Goal: Task Accomplishment & Management: Manage account settings

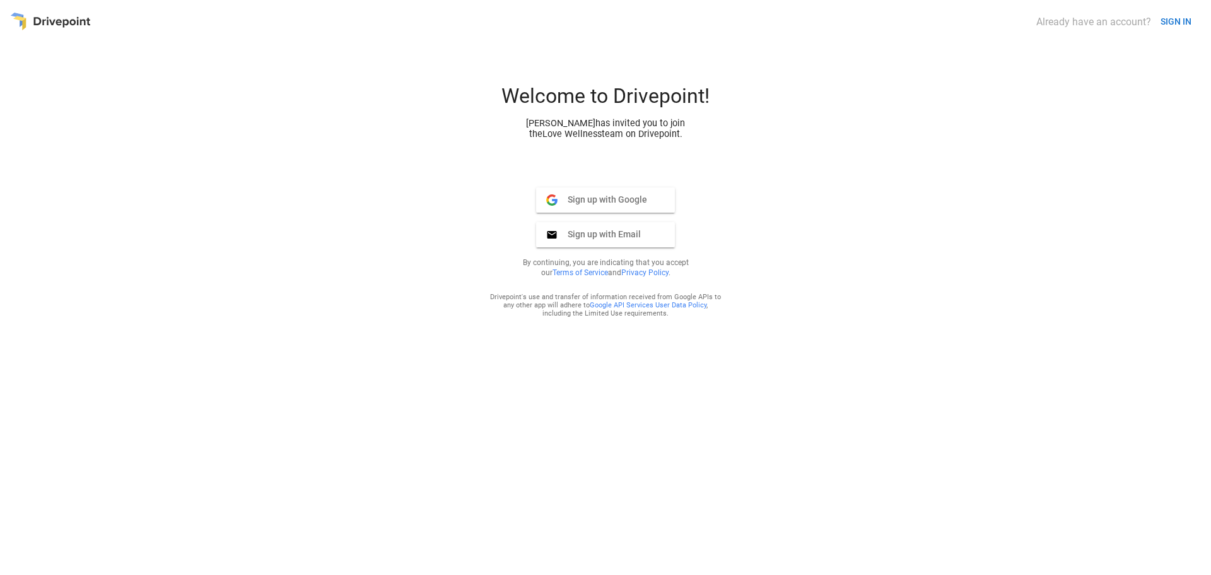
click at [598, 213] on button "Sign up with Google Google" at bounding box center [605, 199] width 139 height 25
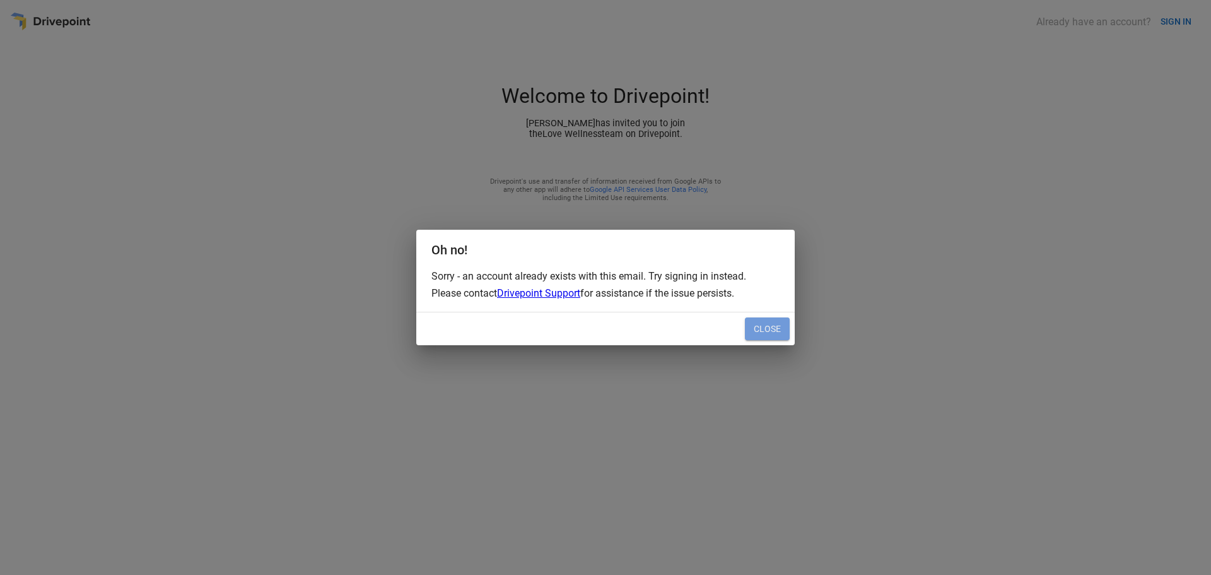
click at [776, 332] on button "Close" at bounding box center [767, 328] width 45 height 23
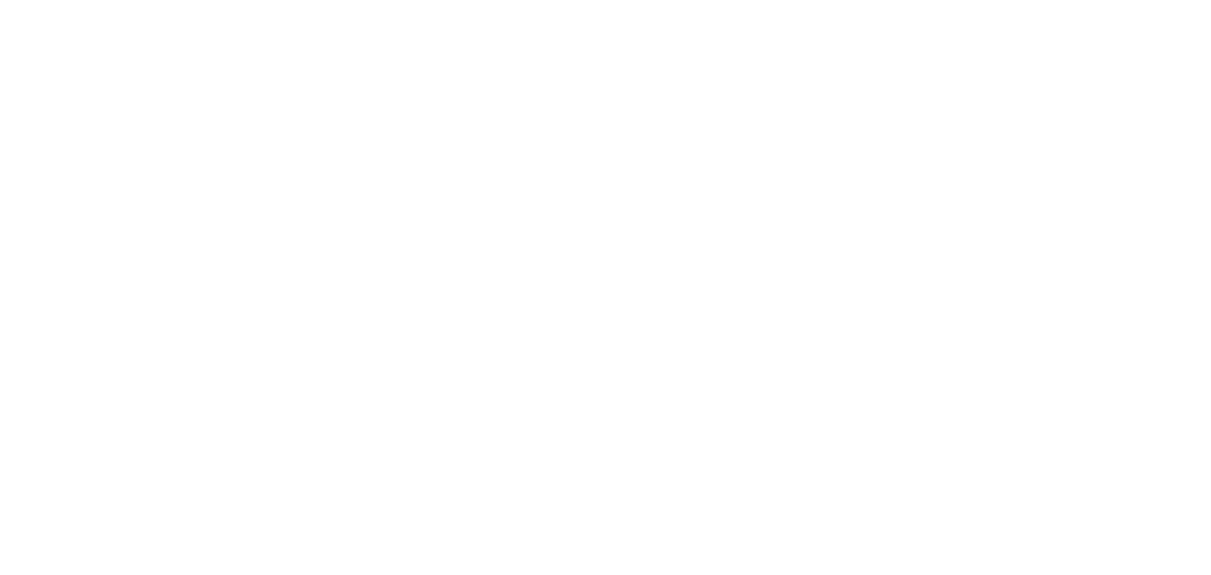
click at [1189, 0] on html at bounding box center [605, 0] width 1211 height 0
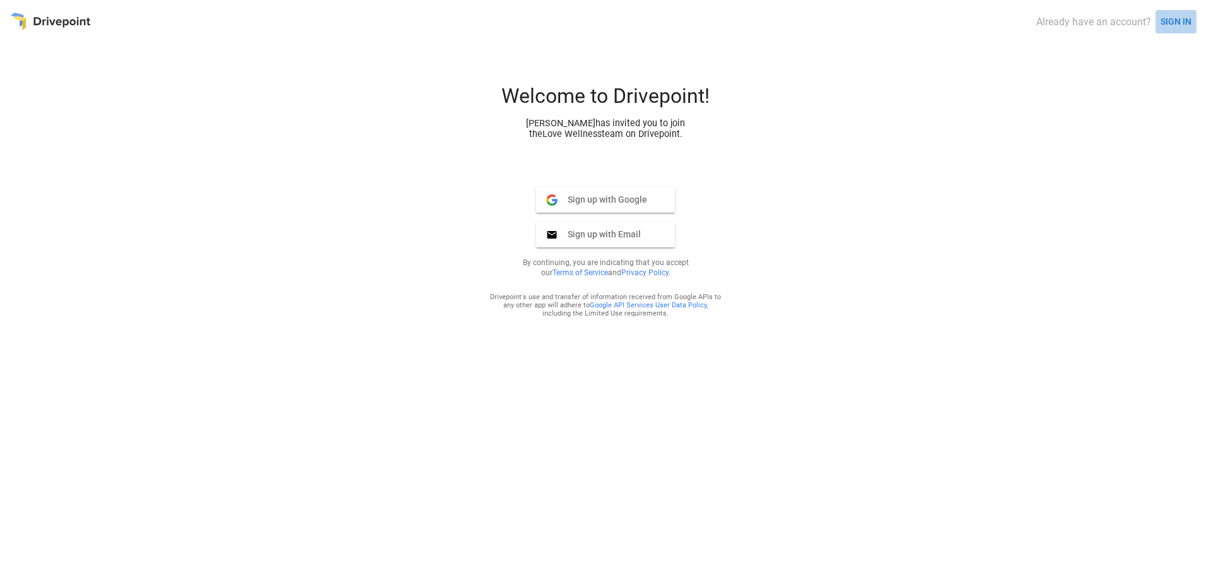
click at [1174, 20] on button "SIGN IN" at bounding box center [1176, 21] width 41 height 23
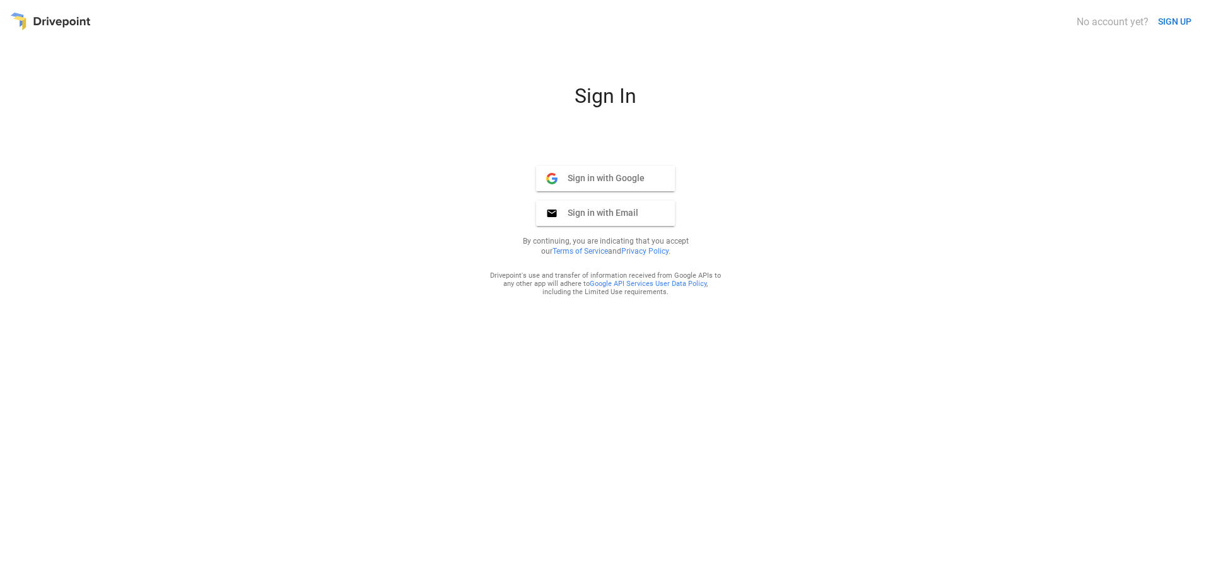
click at [613, 183] on span "Sign in with Google" at bounding box center [601, 177] width 87 height 11
